Goal: Information Seeking & Learning: Learn about a topic

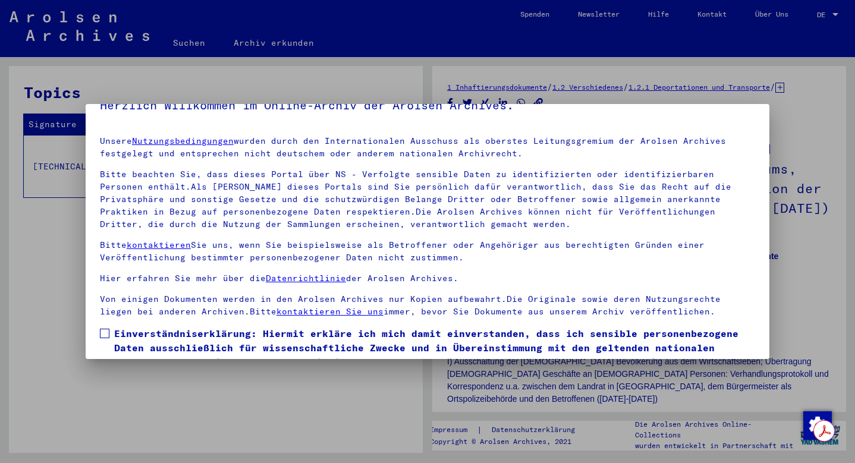
scroll to position [90, 0]
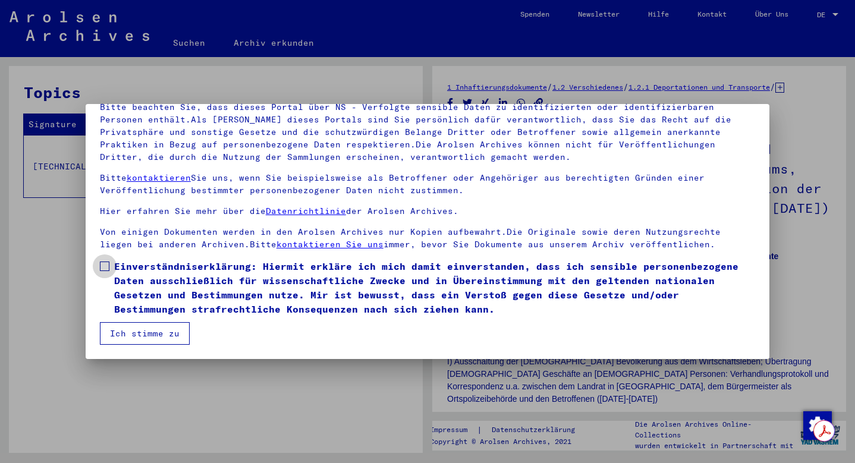
click at [165, 265] on span "Einverständniserklärung: Hiermit erkläre ich mich damit einverstanden, dass ich…" at bounding box center [434, 287] width 641 height 57
click at [165, 339] on button "Ich stimme zu" at bounding box center [145, 333] width 90 height 23
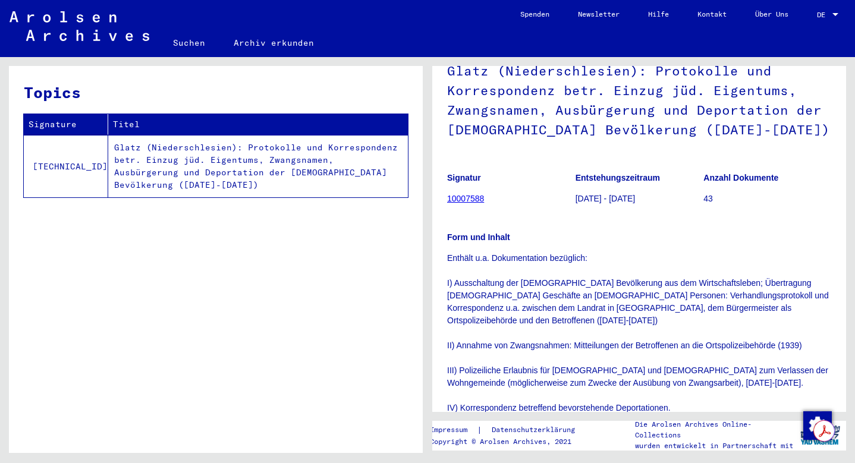
scroll to position [99, 0]
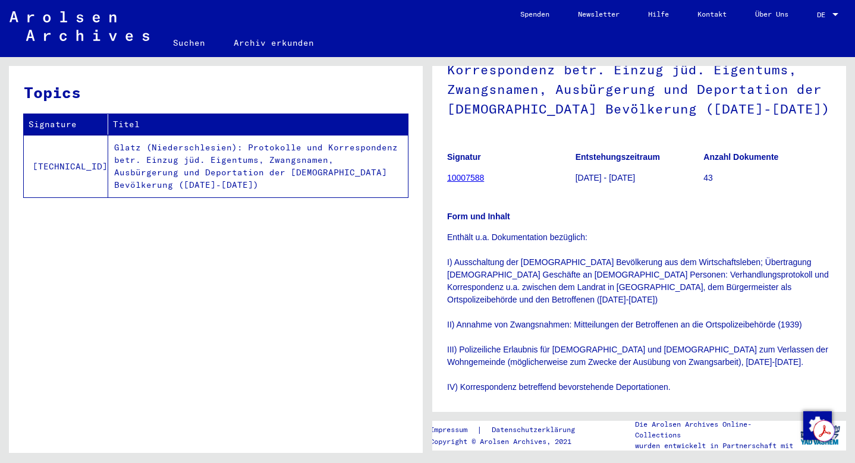
click at [453, 182] on link "10007588" at bounding box center [465, 178] width 37 height 10
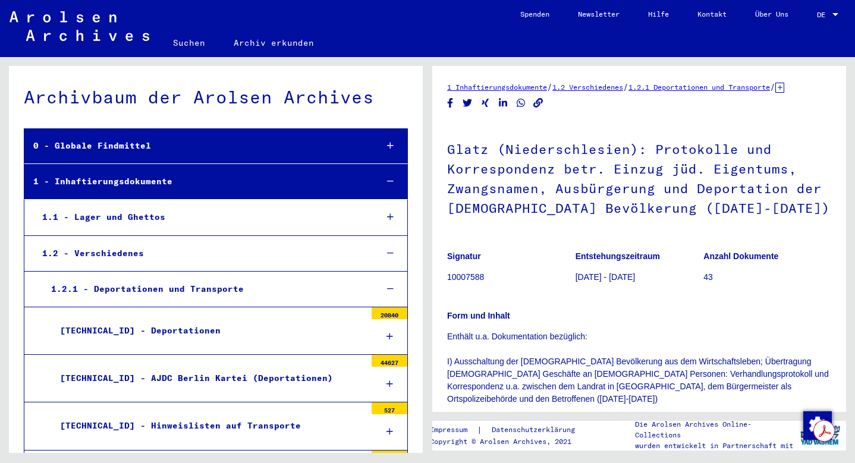
scroll to position [1756, 0]
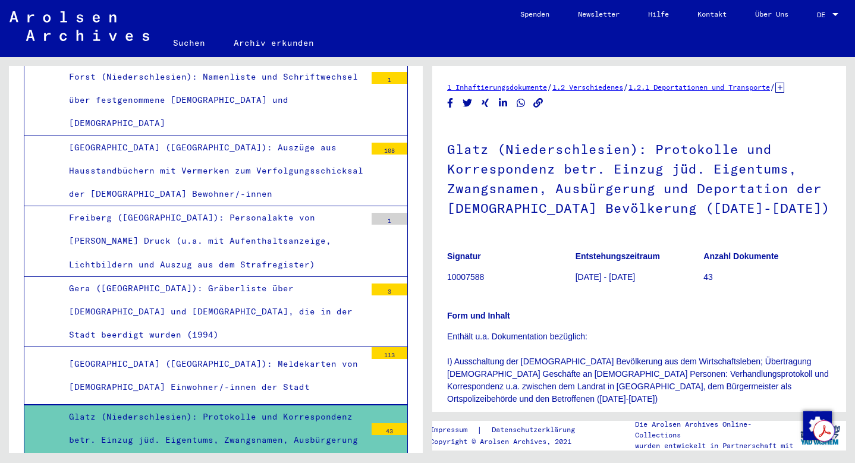
click at [295, 405] on div "Glatz (Niederschlesien): Protokolle und Korrespondenz betr. Einzug jüd. Eigentu…" at bounding box center [213, 451] width 306 height 93
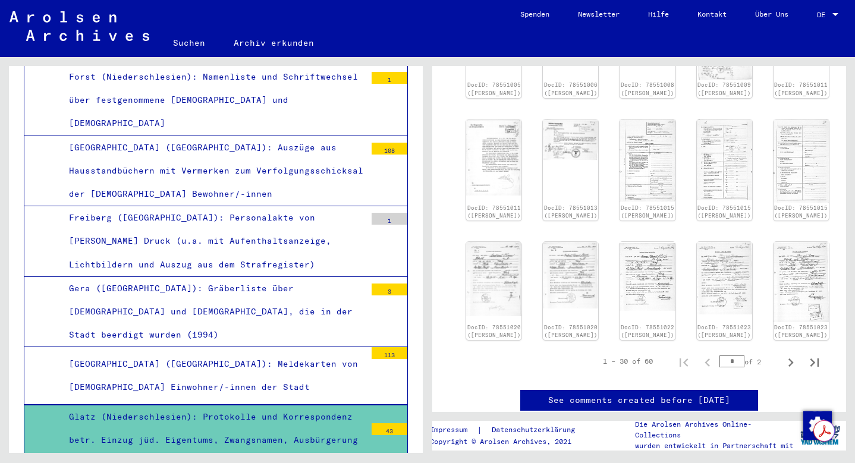
scroll to position [852, 0]
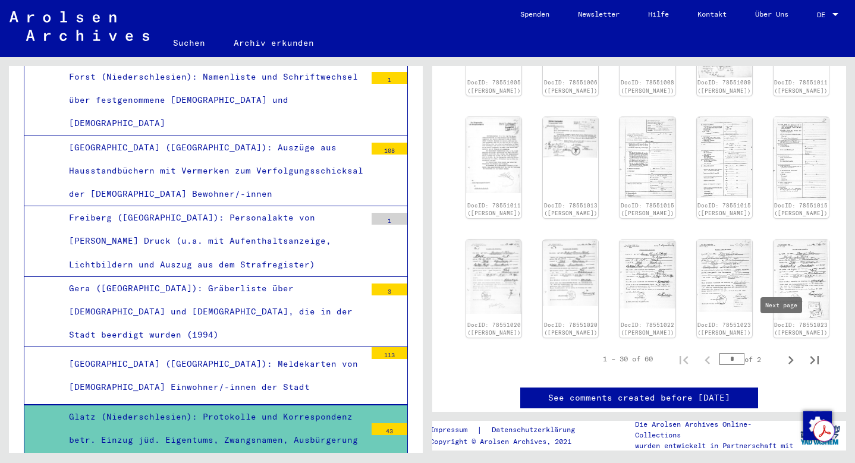
click at [782, 352] on icon "Next page" at bounding box center [790, 360] width 17 height 17
type input "*"
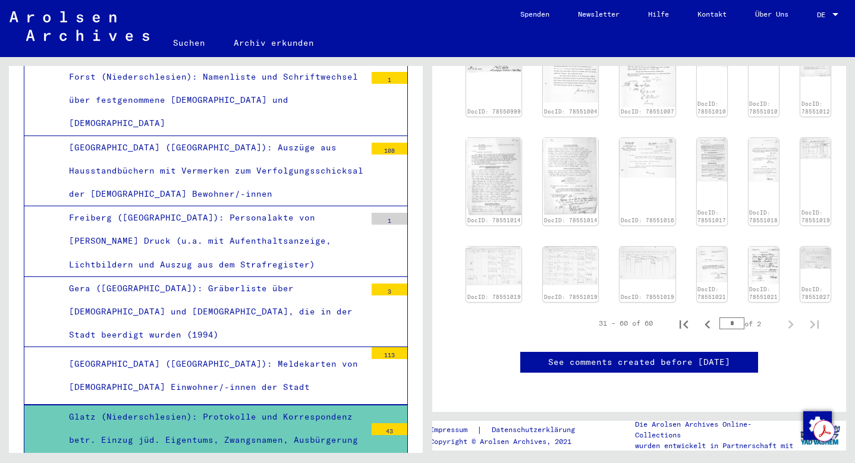
scroll to position [1063, 0]
click at [234, 405] on div "Glatz (Niederschlesien): Protokolle und Korrespondenz betr. Einzug jüd. Eigentu…" at bounding box center [213, 451] width 306 height 93
click at [203, 405] on div "Glatz (Niederschlesien): Protokolle und Korrespondenz betr. Einzug jüd. Eigentu…" at bounding box center [213, 451] width 306 height 93
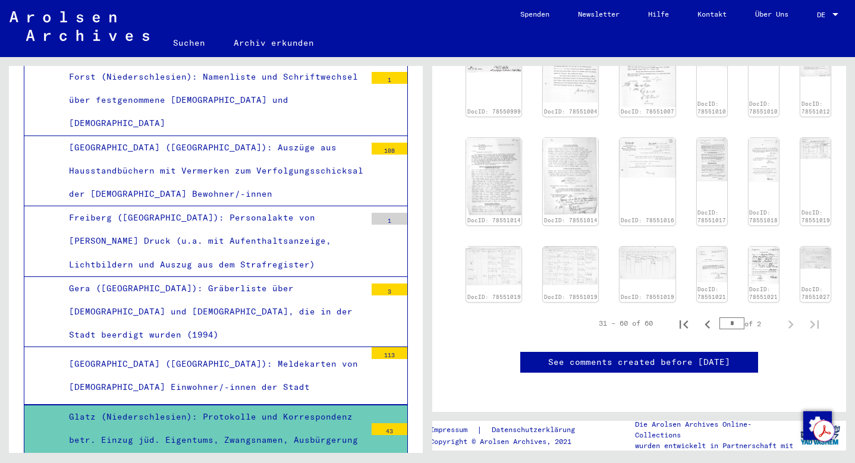
click at [342, 405] on div "Glatz (Niederschlesien): Protokolle und Korrespondenz betr. Einzug jüd. Eigentu…" at bounding box center [213, 451] width 306 height 93
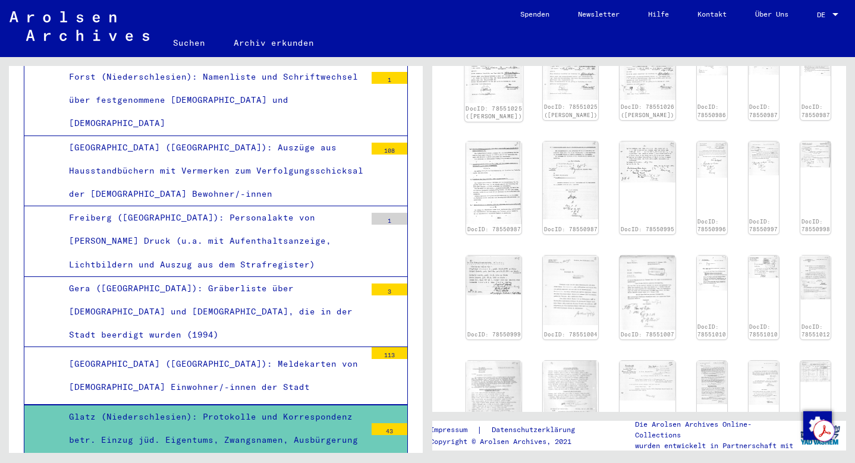
scroll to position [627, 0]
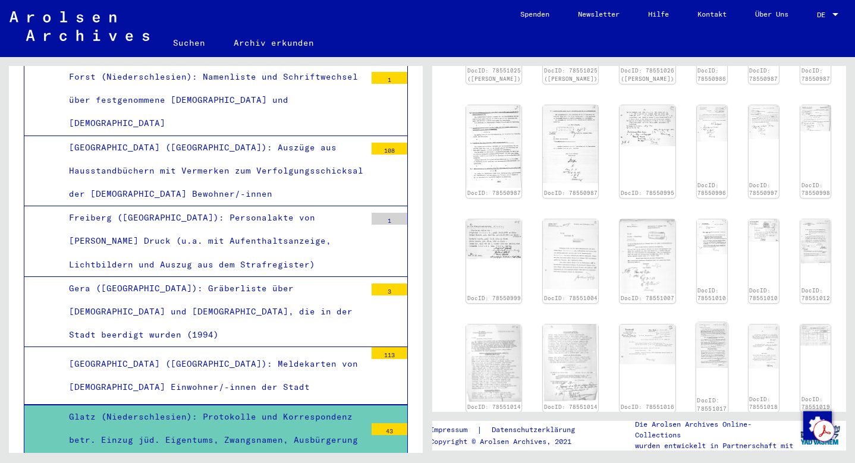
click at [695, 340] on img at bounding box center [711, 346] width 32 height 46
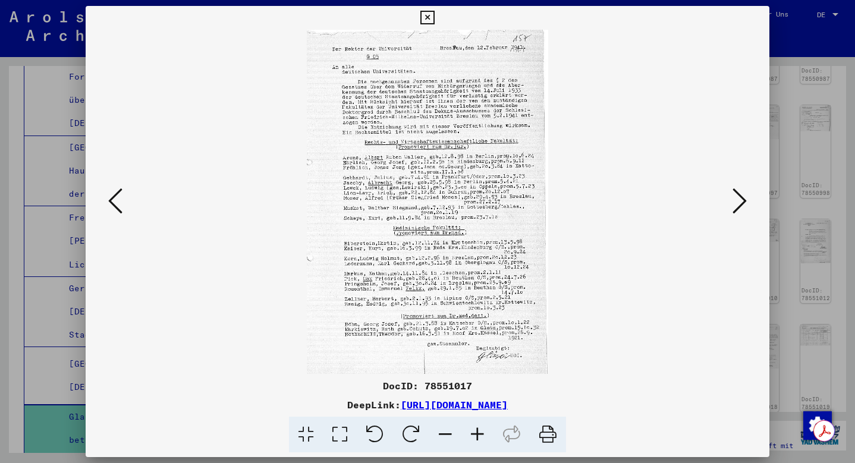
click at [473, 430] on icon at bounding box center [477, 435] width 32 height 36
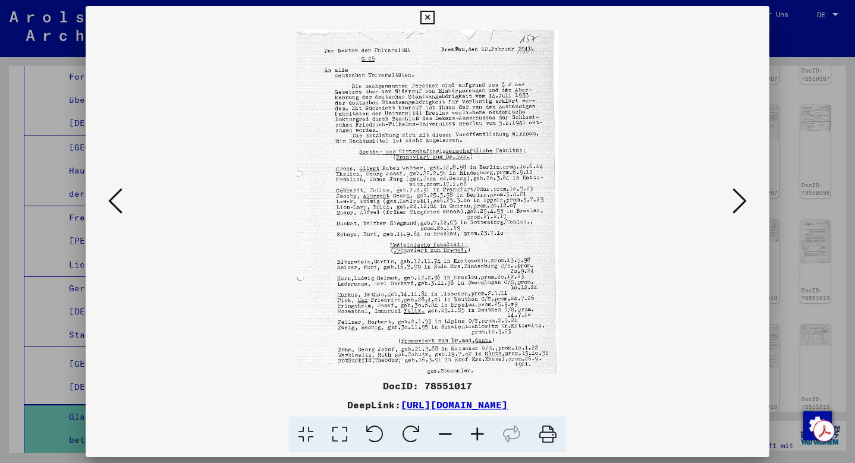
click at [473, 430] on icon at bounding box center [477, 435] width 32 height 36
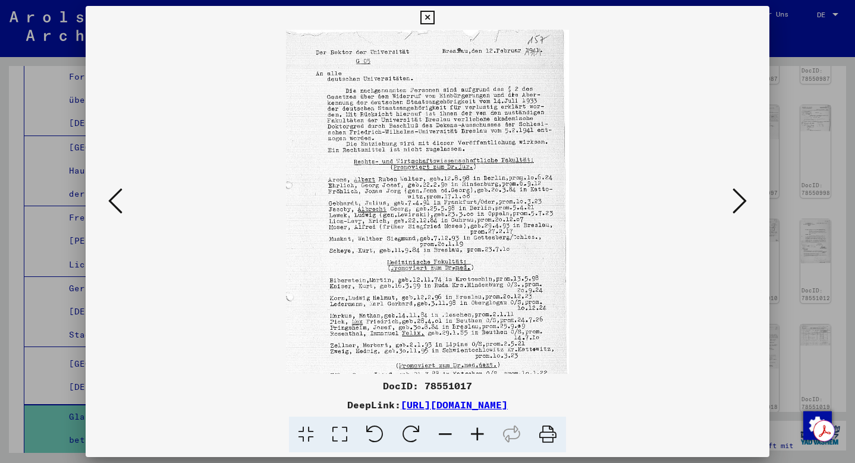
click at [473, 430] on icon at bounding box center [477, 435] width 32 height 36
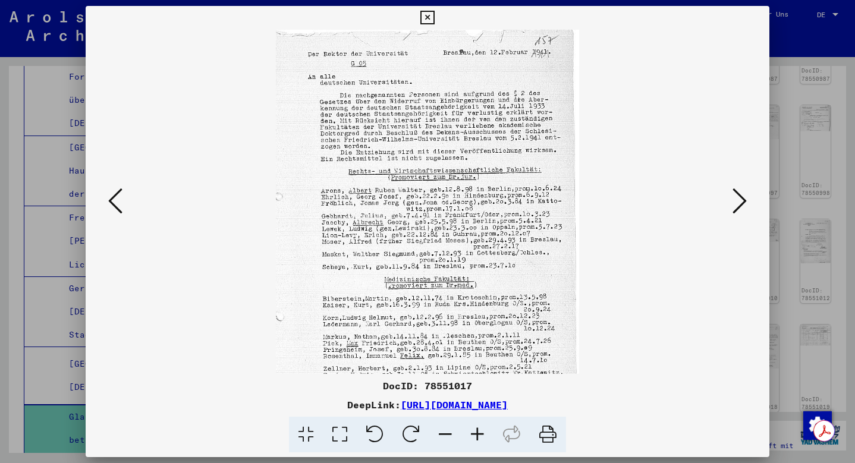
click at [473, 430] on icon at bounding box center [477, 435] width 32 height 36
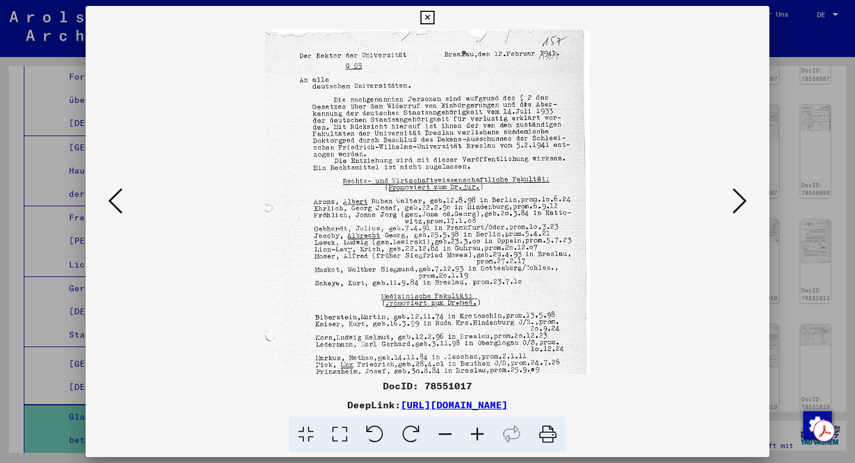
click at [473, 430] on icon at bounding box center [477, 435] width 32 height 36
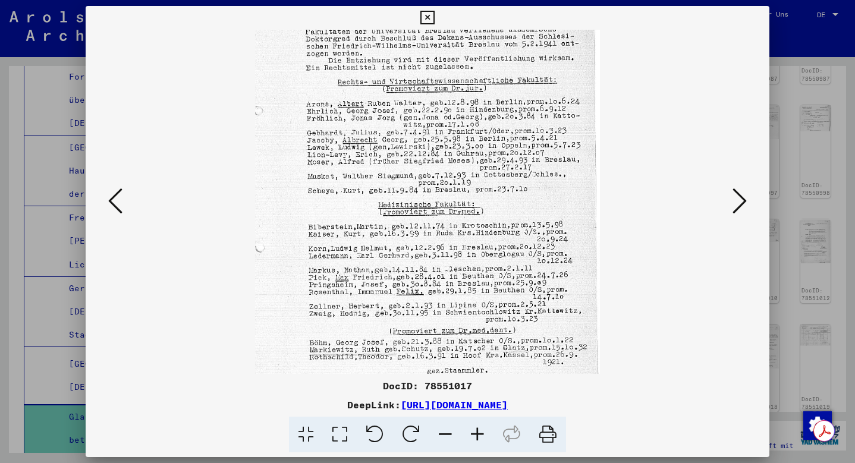
scroll to position [149, 0]
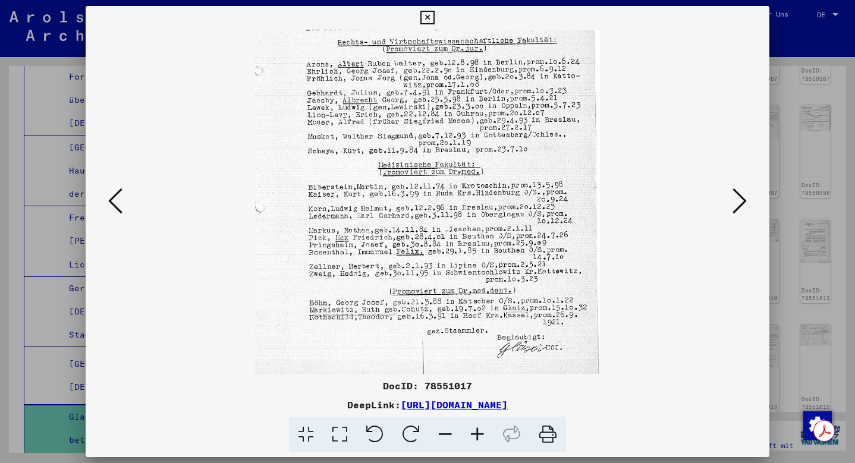
drag, startPoint x: 536, startPoint y: 317, endPoint x: 495, endPoint y: 122, distance: 199.8
click at [495, 122] on img at bounding box center [427, 127] width 345 height 493
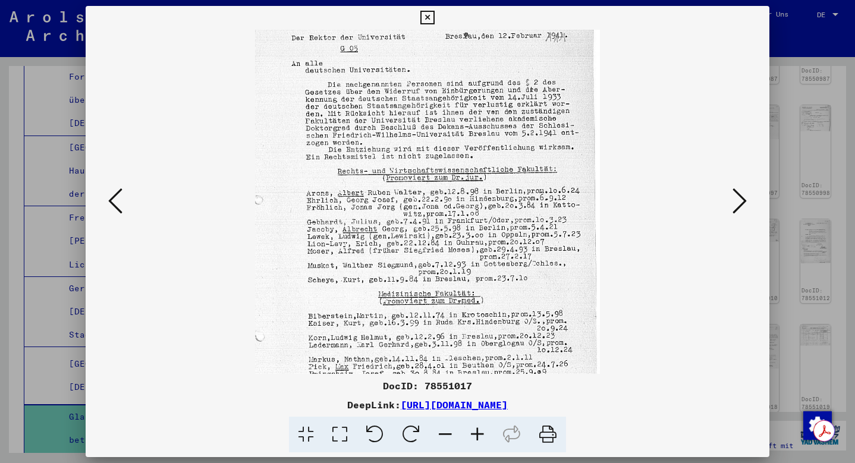
scroll to position [15, 0]
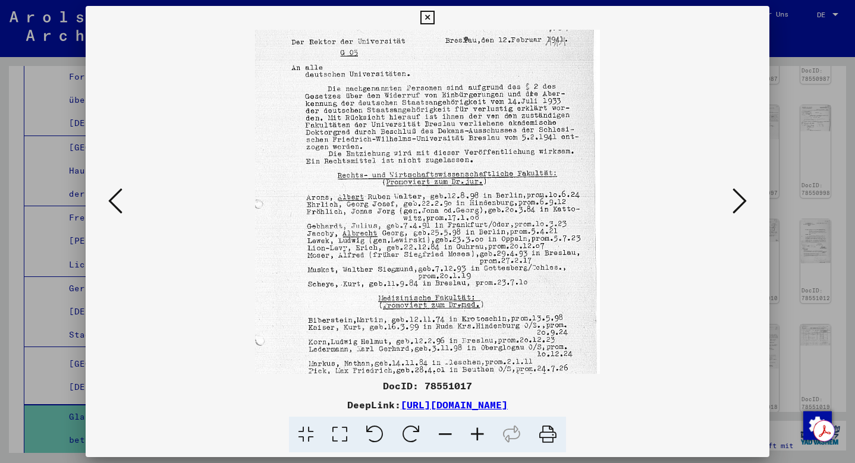
drag, startPoint x: 486, startPoint y: 133, endPoint x: 462, endPoint y: 266, distance: 135.3
click at [462, 266] on img at bounding box center [427, 260] width 345 height 493
click at [427, 18] on icon at bounding box center [427, 18] width 14 height 14
